Goal: Information Seeking & Learning: Learn about a topic

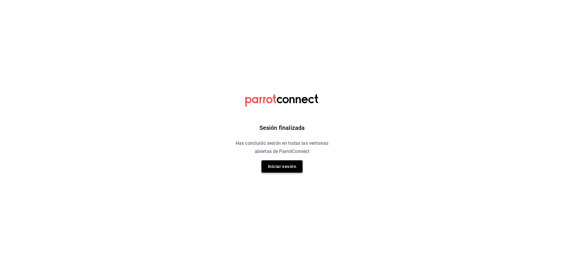
click at [277, 170] on button "Iniciar sesión" at bounding box center [281, 167] width 41 height 12
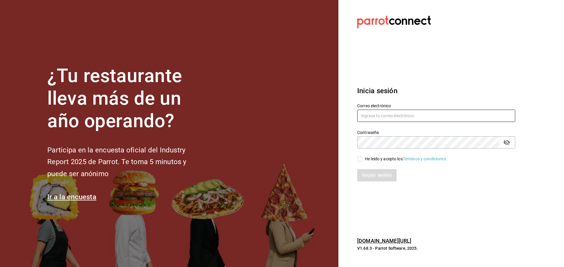
click at [399, 114] on input "text" at bounding box center [436, 116] width 158 height 12
paste input "broka@cdmx.com"
type input "broka@cdmx.com"
click at [359, 157] on input "He leído y acepto los Términos y condiciones." at bounding box center [359, 158] width 5 height 5
checkbox input "true"
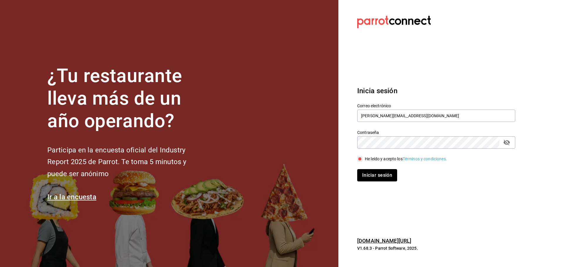
click at [366, 170] on button "Iniciar sesión" at bounding box center [377, 175] width 40 height 12
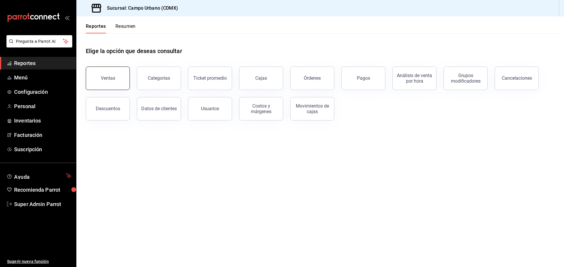
click at [109, 82] on button "Ventas" at bounding box center [108, 78] width 44 height 23
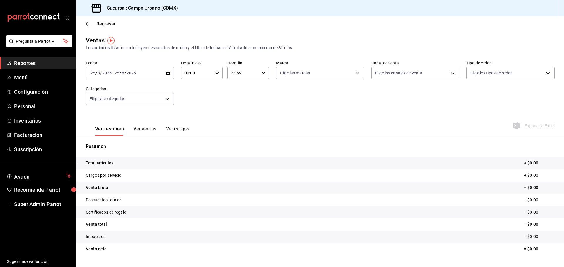
click at [169, 73] on div "[DATE] [DATE] - [DATE] [DATE]" at bounding box center [130, 73] width 88 height 12
click at [107, 104] on span "Ayer" at bounding box center [113, 104] width 45 height 6
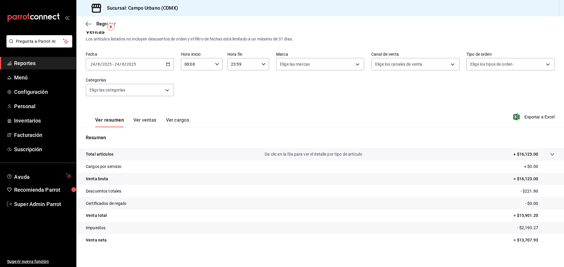
scroll to position [14, 0]
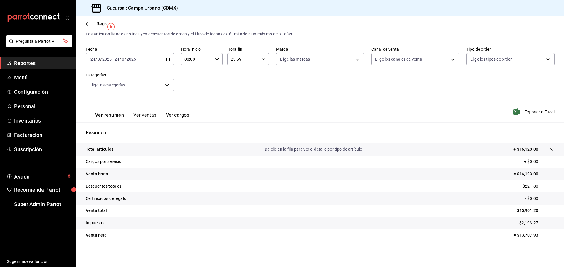
click at [145, 114] on button "Ver ventas" at bounding box center [144, 117] width 23 height 10
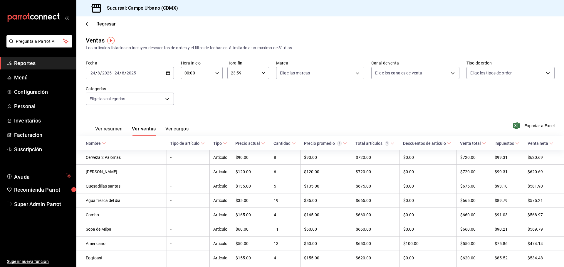
click at [179, 127] on button "Ver cargos" at bounding box center [176, 131] width 23 height 10
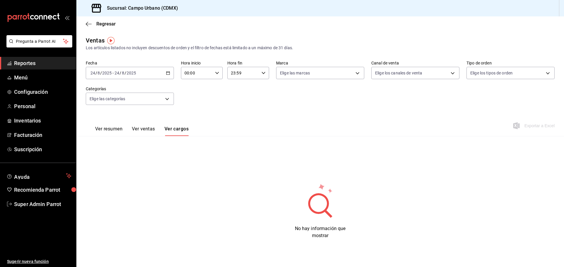
click at [143, 131] on button "Ver ventas" at bounding box center [143, 131] width 23 height 10
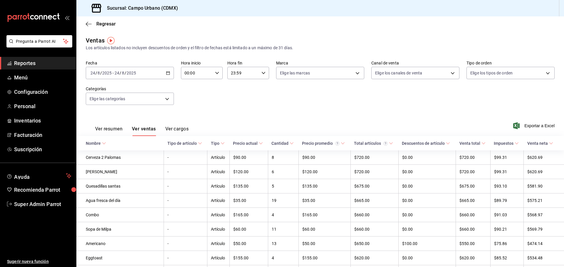
click at [109, 128] on button "Ver resumen" at bounding box center [108, 131] width 27 height 10
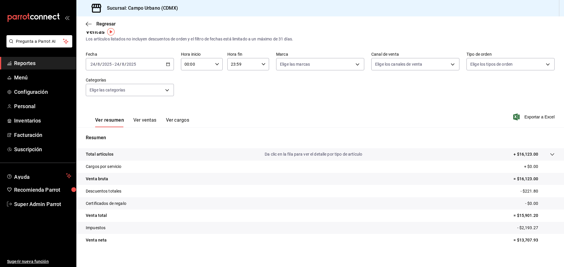
scroll to position [14, 0]
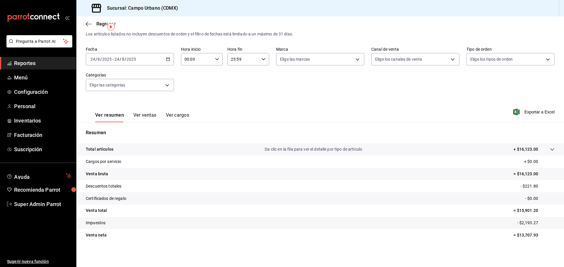
click at [142, 116] on button "Ver ventas" at bounding box center [144, 117] width 23 height 10
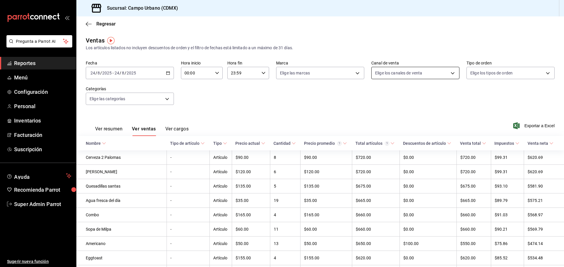
click at [448, 72] on body "Pregunta a Parrot AI Reportes Menú Configuración Personal Inventarios Facturaci…" at bounding box center [282, 133] width 564 height 267
drag, startPoint x: 474, startPoint y: 92, endPoint x: 531, endPoint y: 76, distance: 58.5
click at [477, 87] on div at bounding box center [282, 133] width 564 height 267
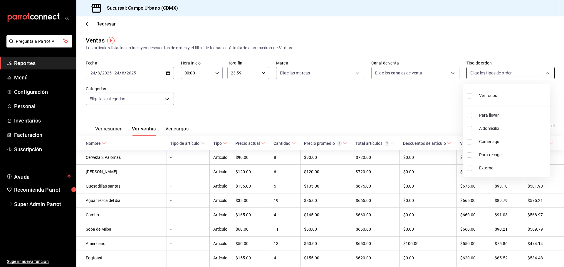
click at [544, 73] on body "Pregunta a Parrot AI Reportes Menú Configuración Personal Inventarios Facturaci…" at bounding box center [282, 133] width 564 height 267
click at [214, 102] on div at bounding box center [282, 133] width 564 height 267
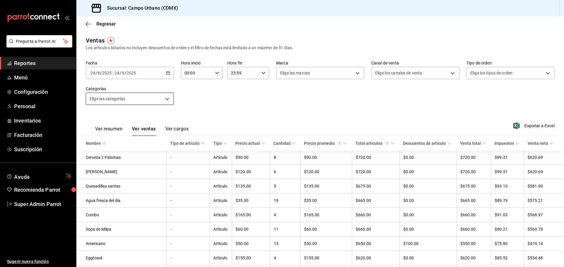
click at [171, 98] on body "Pregunta a Parrot AI Reportes Menú Configuración Personal Inventarios Facturaci…" at bounding box center [282, 133] width 564 height 267
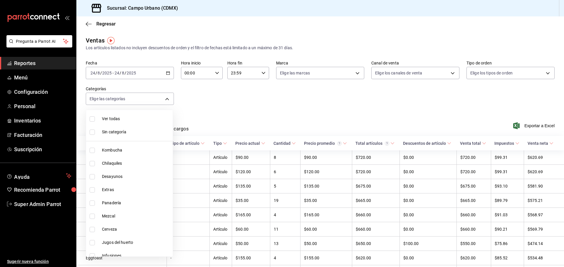
click at [169, 99] on div at bounding box center [282, 133] width 564 height 267
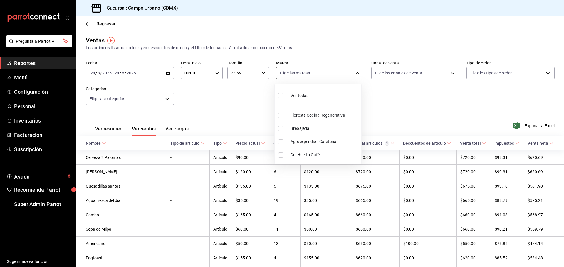
click at [355, 73] on body "Pregunta a Parrot AI Reportes Menú Configuración Personal Inventarios Facturaci…" at bounding box center [282, 133] width 564 height 267
click at [388, 107] on div at bounding box center [282, 133] width 564 height 267
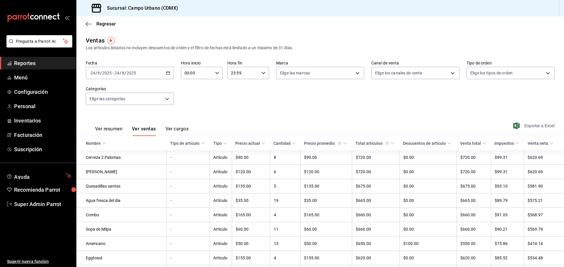
click at [536, 124] on span "Exportar a Excel" at bounding box center [534, 125] width 40 height 7
click at [27, 66] on span "Reportes" at bounding box center [42, 63] width 57 height 8
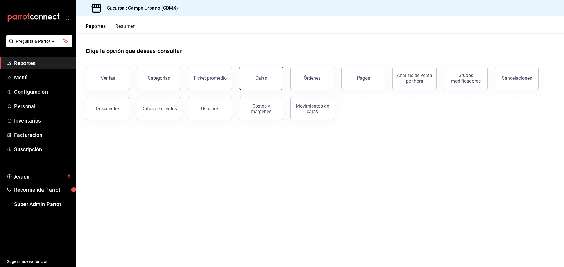
click at [261, 81] on div "Cajas" at bounding box center [261, 78] width 12 height 6
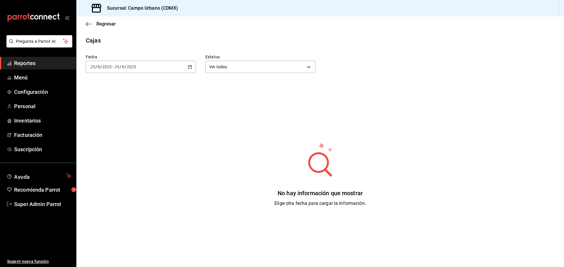
click at [191, 67] on div "[DATE] [DATE] - [DATE] [DATE]" at bounding box center [141, 67] width 110 height 12
click at [114, 97] on span "Ayer" at bounding box center [113, 98] width 45 height 6
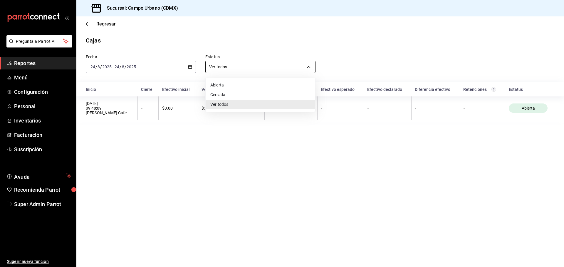
click at [307, 67] on body "Pregunta a Parrot AI Reportes Menú Configuración Personal Inventarios Facturaci…" at bounding box center [282, 133] width 564 height 267
click at [37, 60] on div at bounding box center [282, 133] width 564 height 267
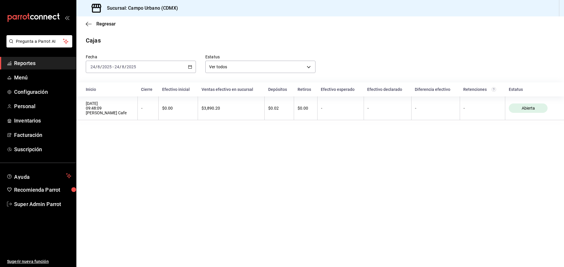
click at [37, 60] on span "Reportes" at bounding box center [42, 63] width 57 height 8
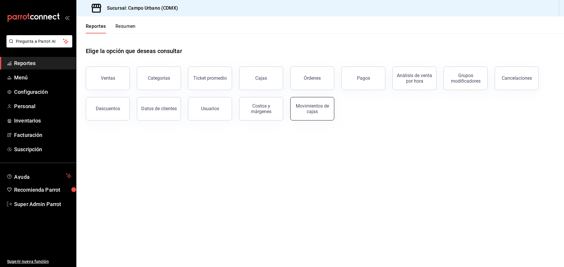
click at [311, 109] on div "Movimientos de cajas" at bounding box center [312, 108] width 36 height 11
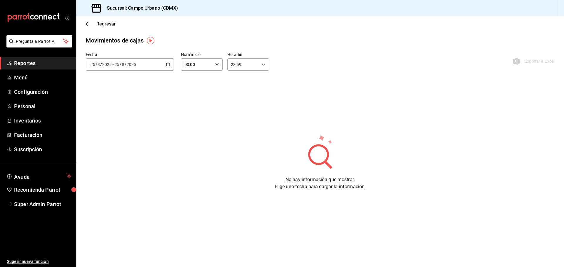
click at [170, 64] on div "[DATE] [DATE] - [DATE] [DATE]" at bounding box center [130, 64] width 88 height 12
click at [100, 97] on span "Ayer" at bounding box center [113, 95] width 45 height 6
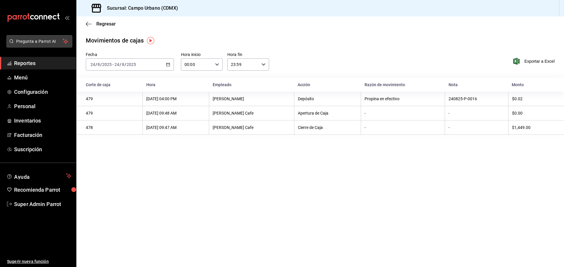
click at [37, 42] on span "Pregunta a Parrot AI" at bounding box center [39, 41] width 47 height 6
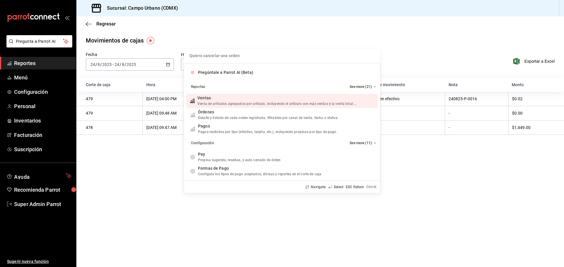
click at [22, 65] on div "Quiero cancelar una orden Pregúntale a Parrot AI (Beta) Reportes See more (21) …" at bounding box center [282, 133] width 564 height 267
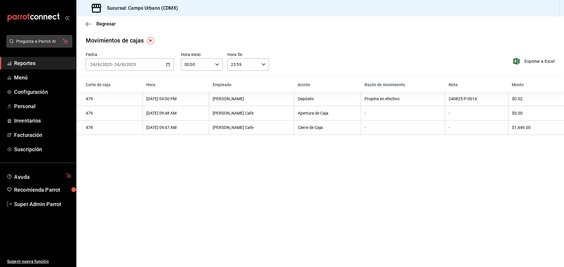
click at [45, 38] on button "Pregunta a Parrot AI" at bounding box center [39, 41] width 66 height 12
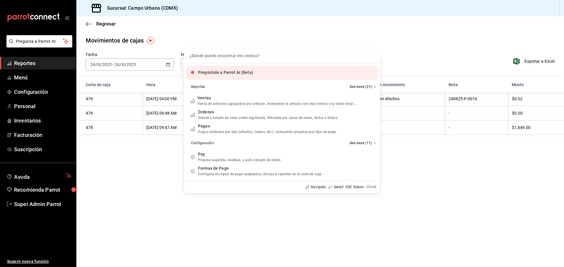
click at [243, 60] on input "Quiero cancelar una orden" at bounding box center [282, 56] width 190 height 14
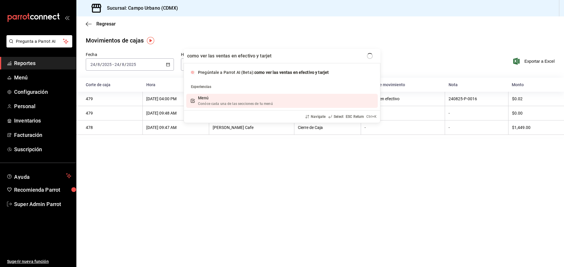
type input "como ver las ventas en efectivo y tarjeta"
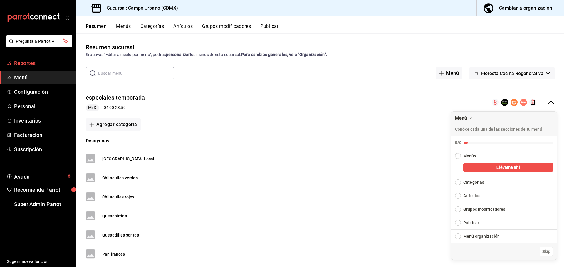
click at [26, 65] on span "Reportes" at bounding box center [42, 63] width 57 height 8
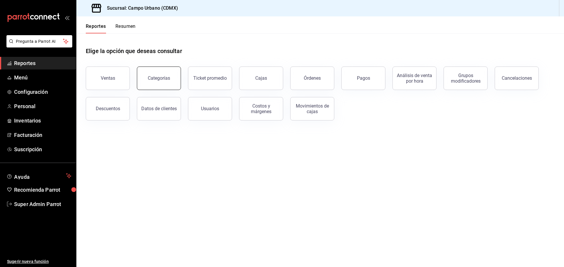
click at [170, 77] on button "Categorías" at bounding box center [159, 78] width 44 height 23
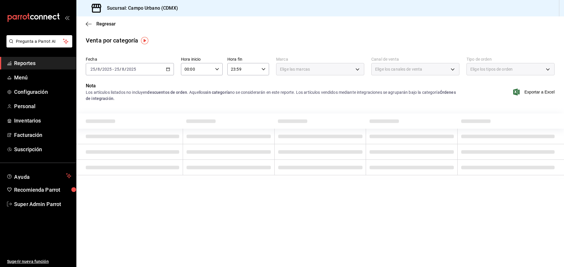
click at [167, 69] on \(Stroke\) "button" at bounding box center [167, 69] width 3 height 0
click at [103, 101] on span "Ayer" at bounding box center [113, 100] width 45 height 6
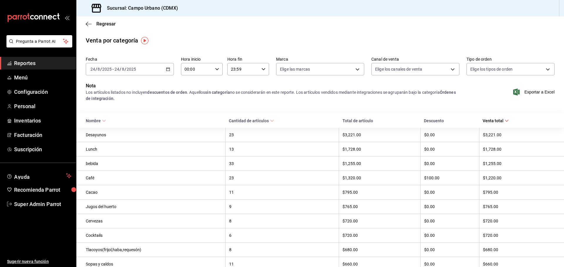
click at [164, 68] on div "[DATE] [DATE] - [DATE] [DATE]" at bounding box center [130, 69] width 88 height 12
click at [96, 100] on span "Ayer" at bounding box center [113, 100] width 45 height 6
click at [41, 63] on span "Reportes" at bounding box center [42, 63] width 57 height 8
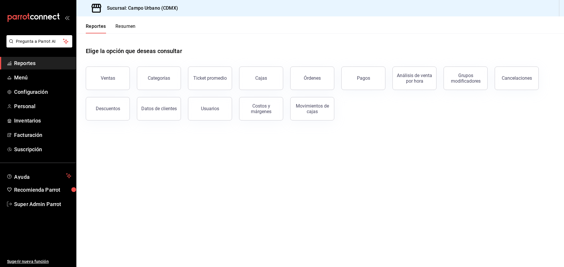
click at [122, 22] on div "Reportes Resumen" at bounding box center [105, 24] width 59 height 17
click at [123, 28] on button "Resumen" at bounding box center [125, 28] width 20 height 10
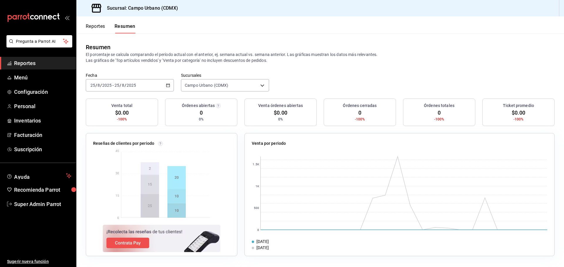
click at [169, 86] on \(Stroke\) "button" at bounding box center [168, 85] width 4 height 3
click at [104, 117] on span "Ayer" at bounding box center [113, 116] width 45 height 6
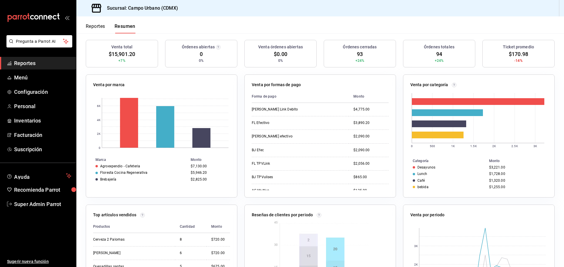
click at [91, 25] on button "Reportes" at bounding box center [95, 28] width 19 height 10
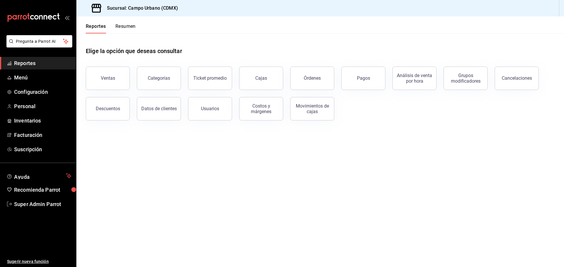
click at [131, 26] on button "Resumen" at bounding box center [125, 28] width 20 height 10
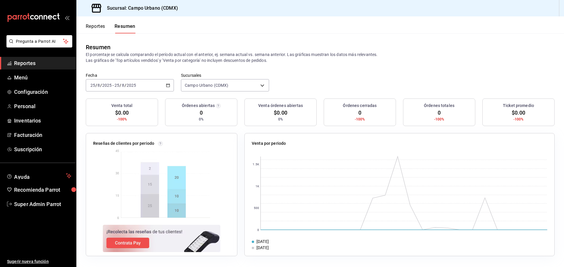
click at [168, 85] on icon "button" at bounding box center [168, 85] width 4 height 4
click at [96, 114] on span "Ayer" at bounding box center [113, 116] width 45 height 6
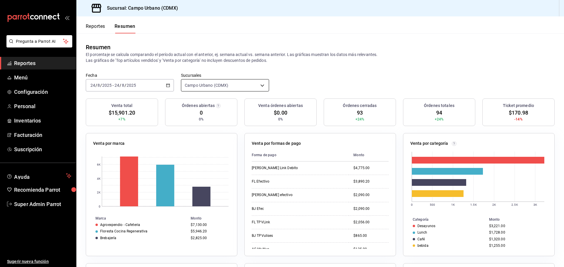
click at [264, 87] on body "Pregunta a Parrot AI Reportes Menú Configuración Personal Inventarios Facturaci…" at bounding box center [282, 133] width 564 height 267
click at [303, 78] on div at bounding box center [282, 133] width 564 height 267
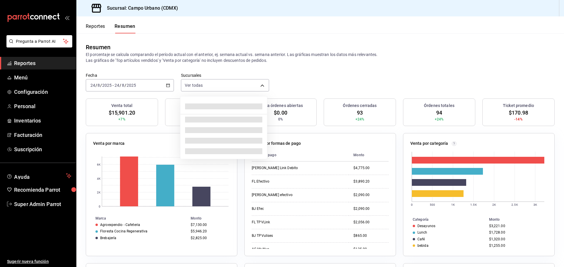
click at [261, 85] on body "Pregunta a Parrot AI Reportes Menú Configuración Personal Inventarios Facturaci…" at bounding box center [282, 133] width 564 height 267
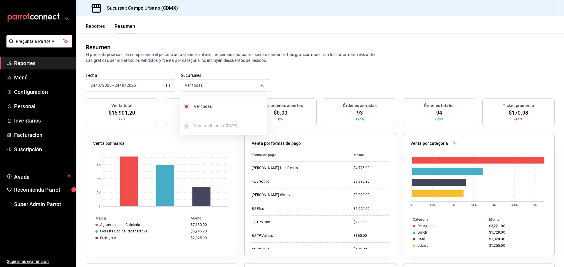
click at [261, 85] on div at bounding box center [282, 133] width 564 height 267
click at [88, 23] on div "Reportes Resumen" at bounding box center [105, 24] width 59 height 17
click at [93, 28] on button "Reportes" at bounding box center [95, 28] width 19 height 10
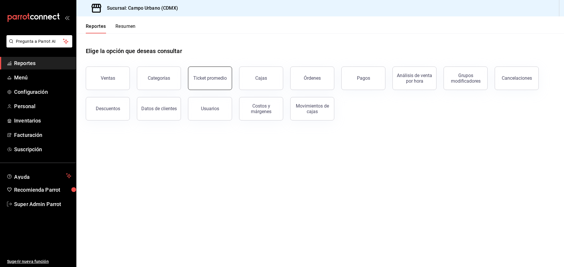
click at [200, 85] on button "Ticket promedio" at bounding box center [210, 78] width 44 height 23
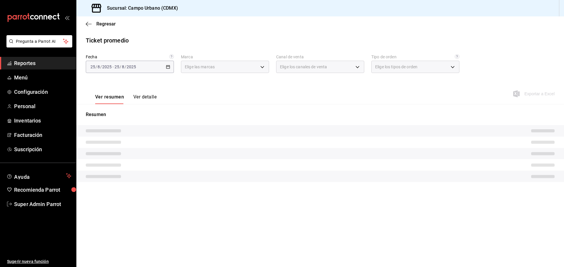
type input "f2e5bddf-476e-49d4-87ae-66ec6013e618,ebe00a7c-5dab-4e87-933b-f4517ba5e88c,3940b…"
type input "PARROT,UBER_EATS,RAPPI,DIDI_FOOD,ONLINE"
type input "4fc48629-8f20-4e1f-82cf-b1b27f0bd8f7,d0025e08-4f23-466f-9add-653301f80aa9,73a7c…"
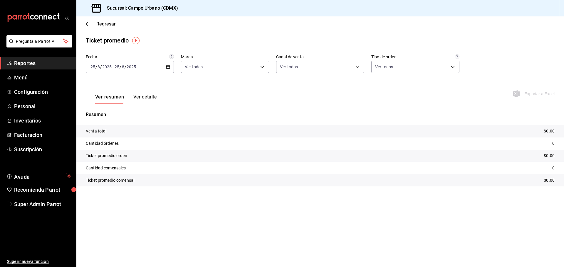
click at [141, 98] on button "Ver detalle" at bounding box center [144, 99] width 23 height 10
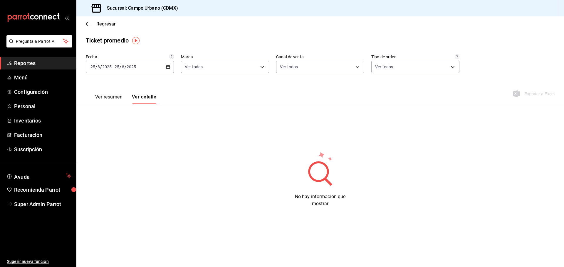
click at [105, 99] on button "Ver resumen" at bounding box center [108, 99] width 27 height 10
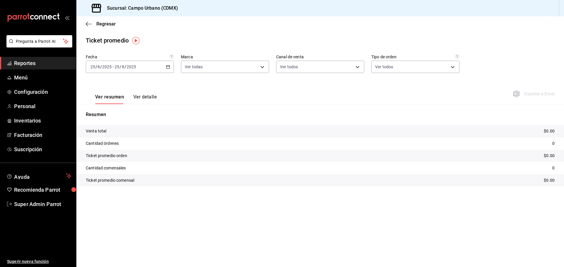
click at [168, 63] on div "[DATE] [DATE] - [DATE] [DATE]" at bounding box center [130, 67] width 88 height 12
click at [99, 98] on span "Ayer" at bounding box center [113, 98] width 45 height 6
click at [140, 96] on button "Ver detalle" at bounding box center [144, 99] width 23 height 10
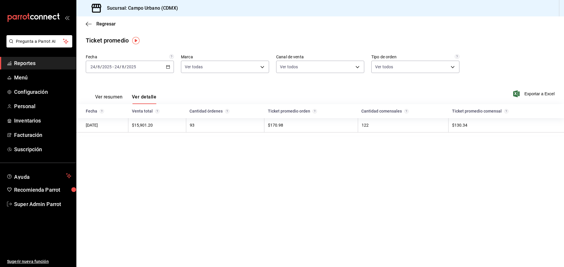
click at [109, 98] on button "Ver resumen" at bounding box center [108, 99] width 27 height 10
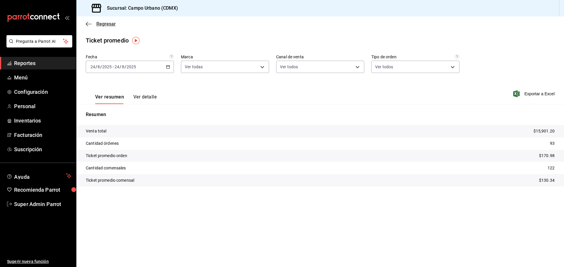
click at [90, 21] on icon "button" at bounding box center [89, 23] width 6 height 5
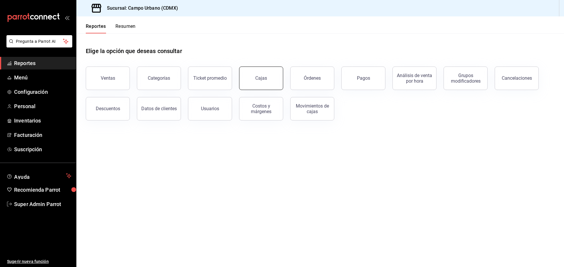
click at [269, 84] on button "Cajas" at bounding box center [261, 78] width 44 height 23
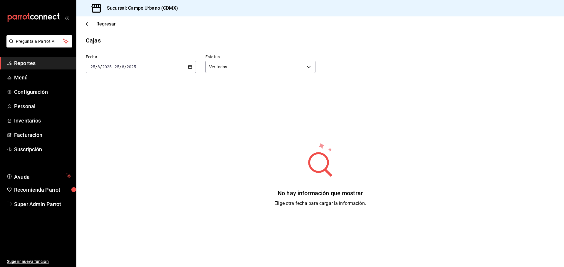
click at [184, 67] on div "[DATE] [DATE] - [DATE] [DATE]" at bounding box center [141, 67] width 110 height 12
click at [92, 98] on span "Ayer" at bounding box center [113, 98] width 45 height 6
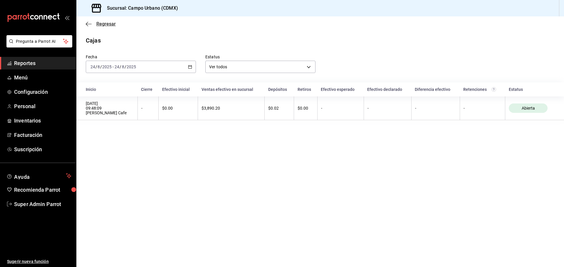
click at [88, 23] on icon "button" at bounding box center [89, 23] width 6 height 5
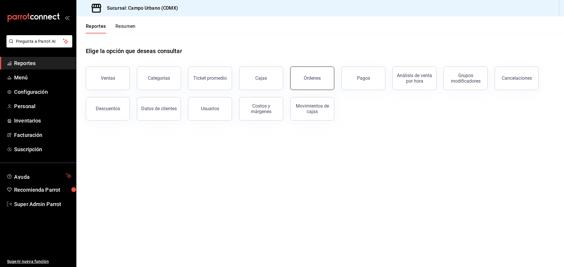
click at [310, 75] on button "Órdenes" at bounding box center [312, 78] width 44 height 23
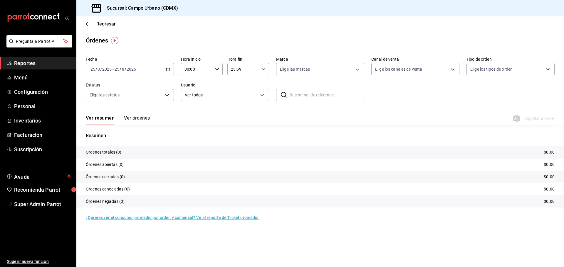
click at [129, 117] on button "Ver órdenes" at bounding box center [137, 120] width 26 height 10
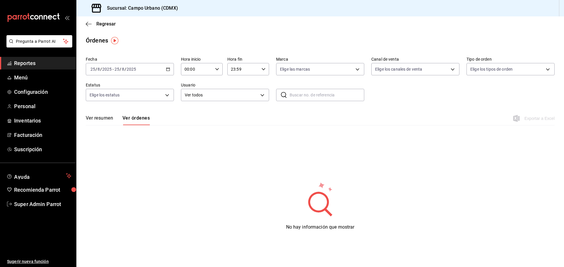
click at [97, 118] on button "Ver resumen" at bounding box center [99, 120] width 27 height 10
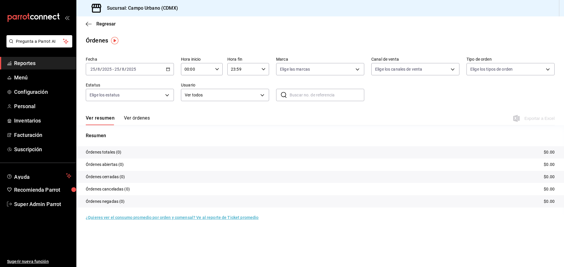
click at [163, 68] on div "[DATE] [DATE] - [DATE] [DATE]" at bounding box center [130, 69] width 88 height 12
click at [103, 99] on span "Ayer" at bounding box center [113, 100] width 45 height 6
click at [143, 111] on div "Ver resumen Ver órdenes Exportar a Excel" at bounding box center [320, 116] width 468 height 17
click at [136, 117] on button "Ver órdenes" at bounding box center [137, 120] width 26 height 10
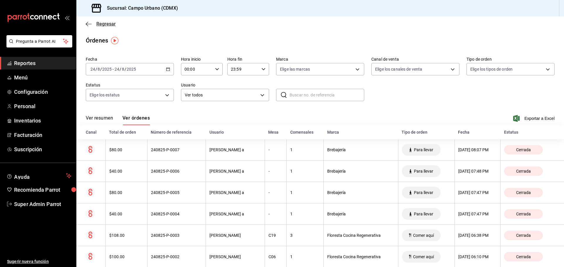
click at [89, 26] on icon "button" at bounding box center [89, 23] width 6 height 5
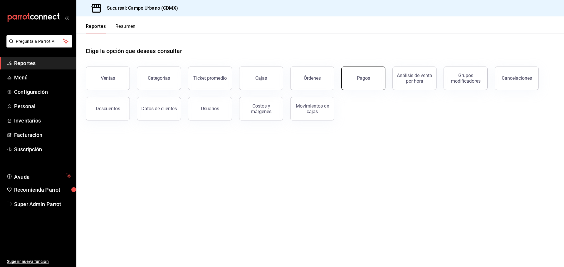
click at [373, 79] on button "Pagos" at bounding box center [363, 78] width 44 height 23
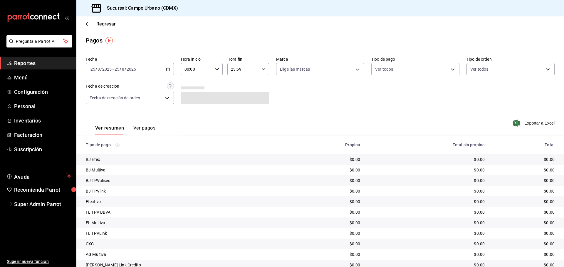
click at [166, 70] on icon "button" at bounding box center [168, 69] width 4 height 4
click at [110, 98] on span "Ayer" at bounding box center [113, 100] width 45 height 6
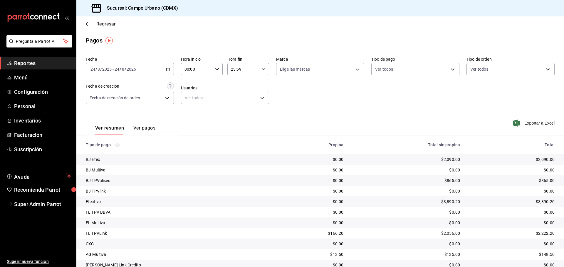
click at [90, 23] on icon "button" at bounding box center [89, 23] width 6 height 5
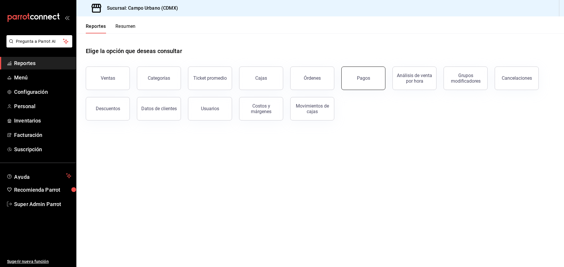
click at [369, 76] on div "Pagos" at bounding box center [363, 78] width 13 height 6
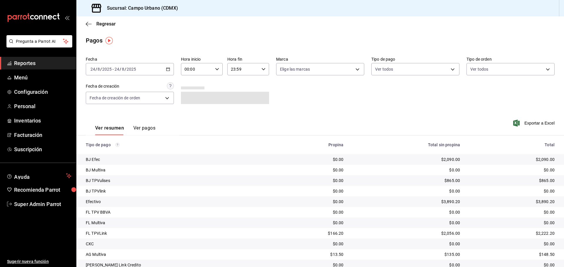
click at [166, 68] on icon "button" at bounding box center [168, 69] width 4 height 4
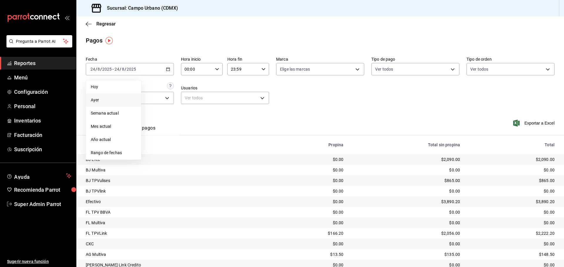
click at [98, 100] on span "Ayer" at bounding box center [113, 100] width 45 height 6
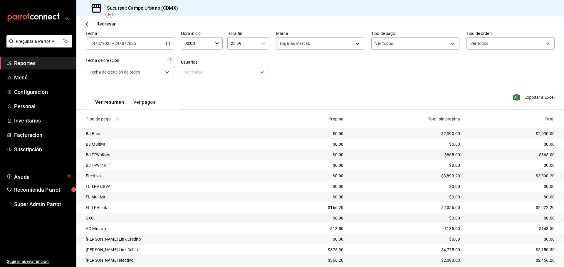
scroll to position [55, 0]
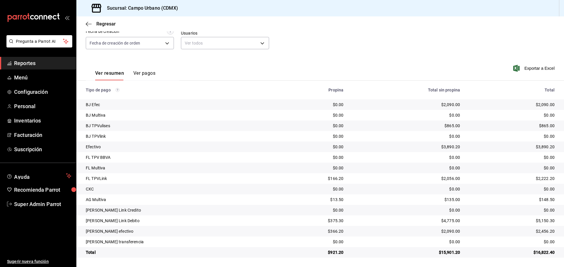
click at [145, 73] on button "Ver pagos" at bounding box center [144, 75] width 22 height 10
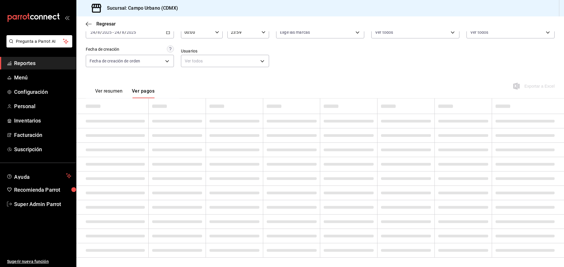
scroll to position [55, 0]
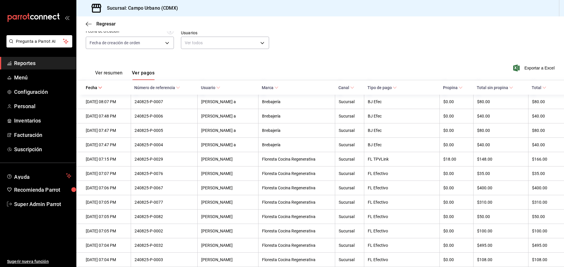
click at [106, 78] on button "Ver resumen" at bounding box center [108, 75] width 27 height 10
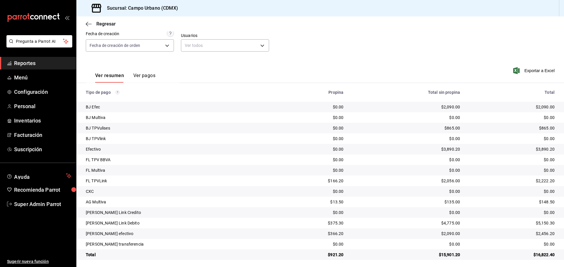
scroll to position [55, 0]
